Goal: Information Seeking & Learning: Learn about a topic

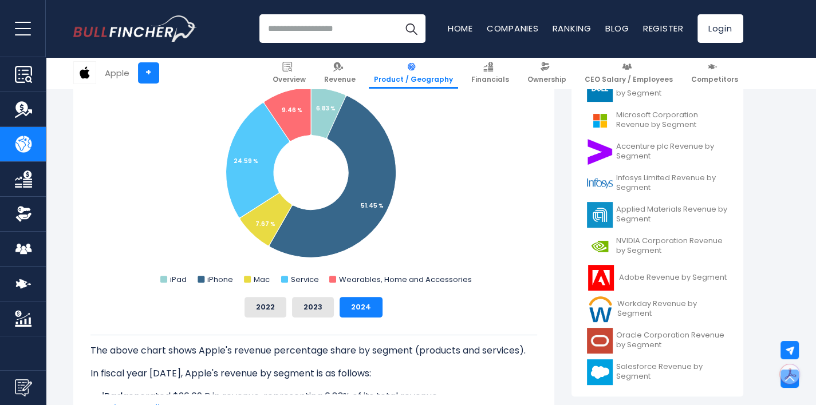
scroll to position [313, 0]
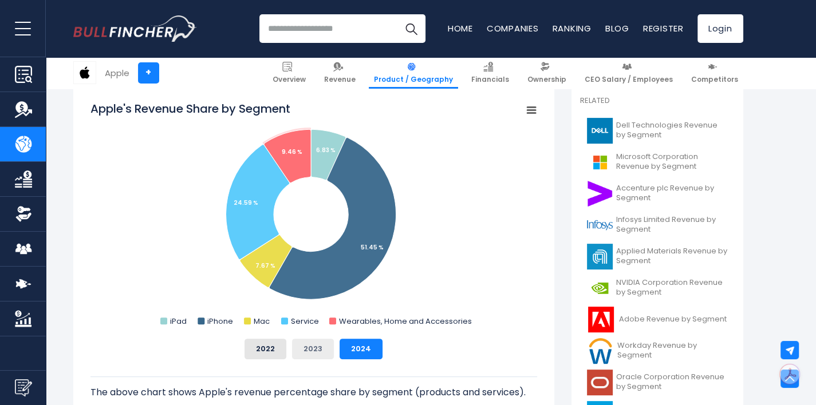
click at [320, 354] on button "2023" at bounding box center [313, 349] width 42 height 21
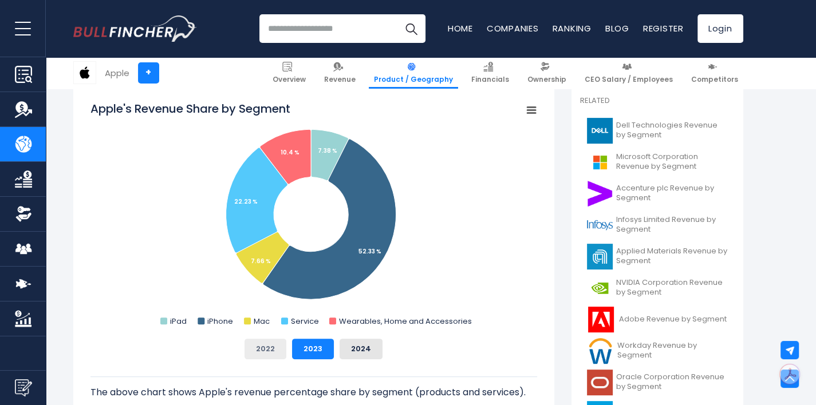
click at [262, 346] on button "2022" at bounding box center [265, 349] width 42 height 21
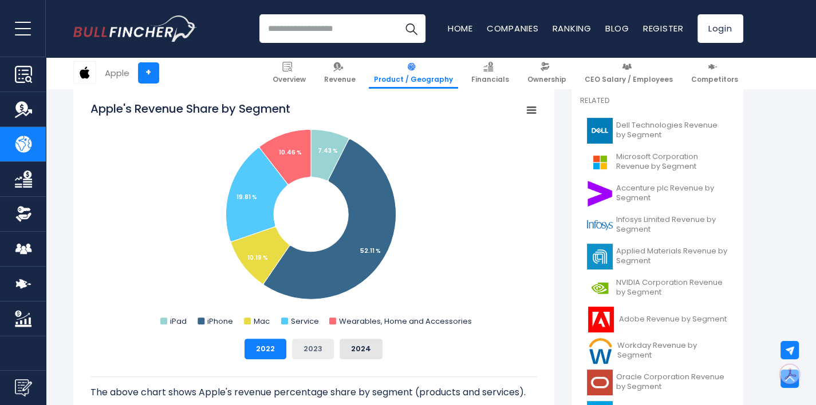
click at [311, 346] on button "2023" at bounding box center [313, 349] width 42 height 21
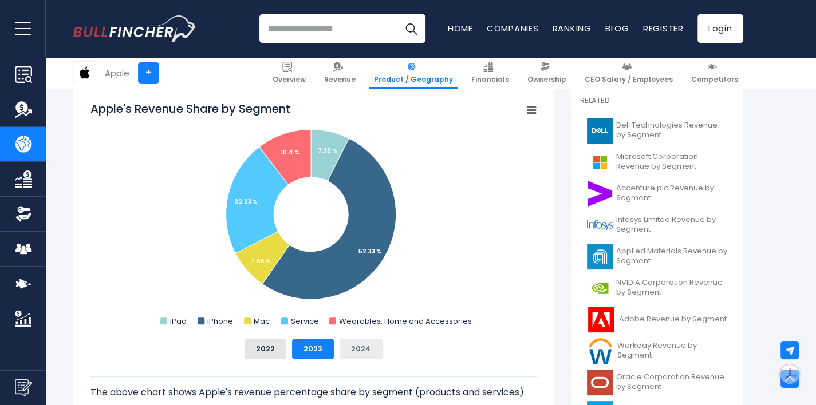
click at [354, 346] on button "2024" at bounding box center [360, 349] width 43 height 21
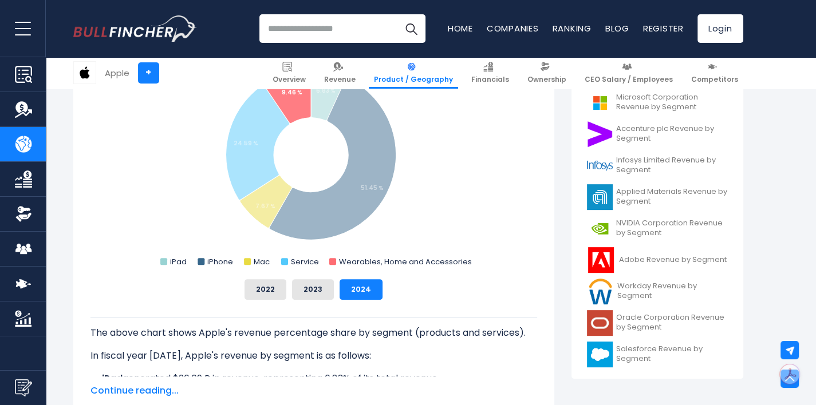
scroll to position [196, 0]
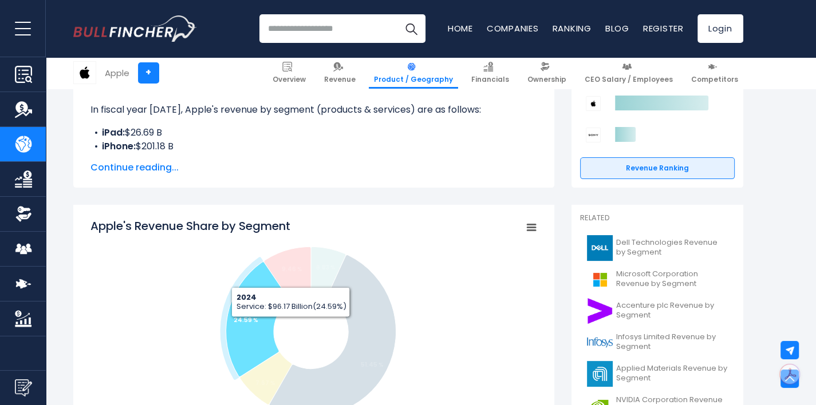
click at [233, 326] on icon "Apple's Revenue Share by Segment" at bounding box center [258, 319] width 64 height 115
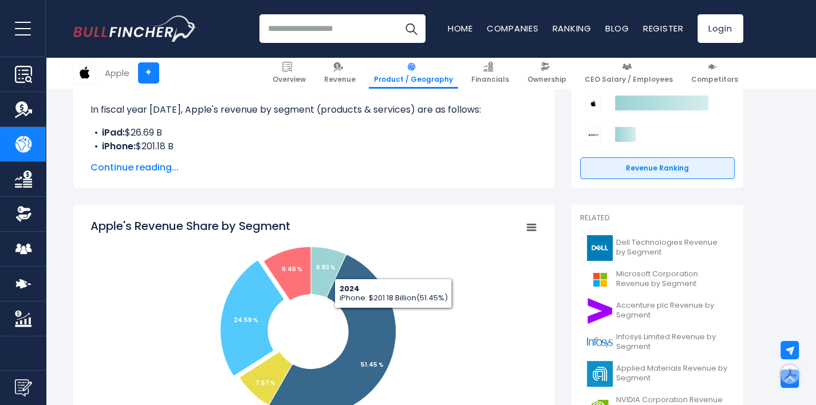
scroll to position [0, 0]
